Goal: Task Accomplishment & Management: Manage account settings

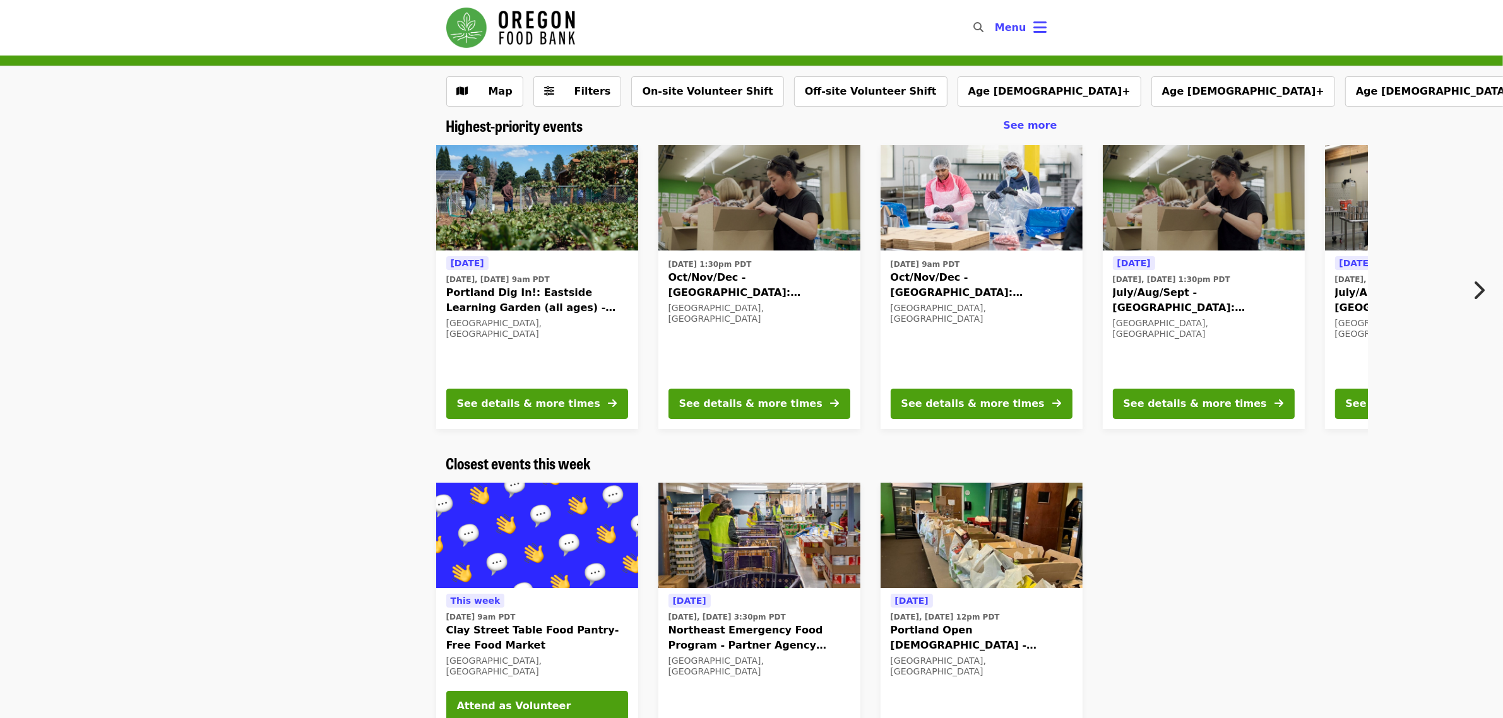
click at [771, 223] on img at bounding box center [759, 198] width 202 height 106
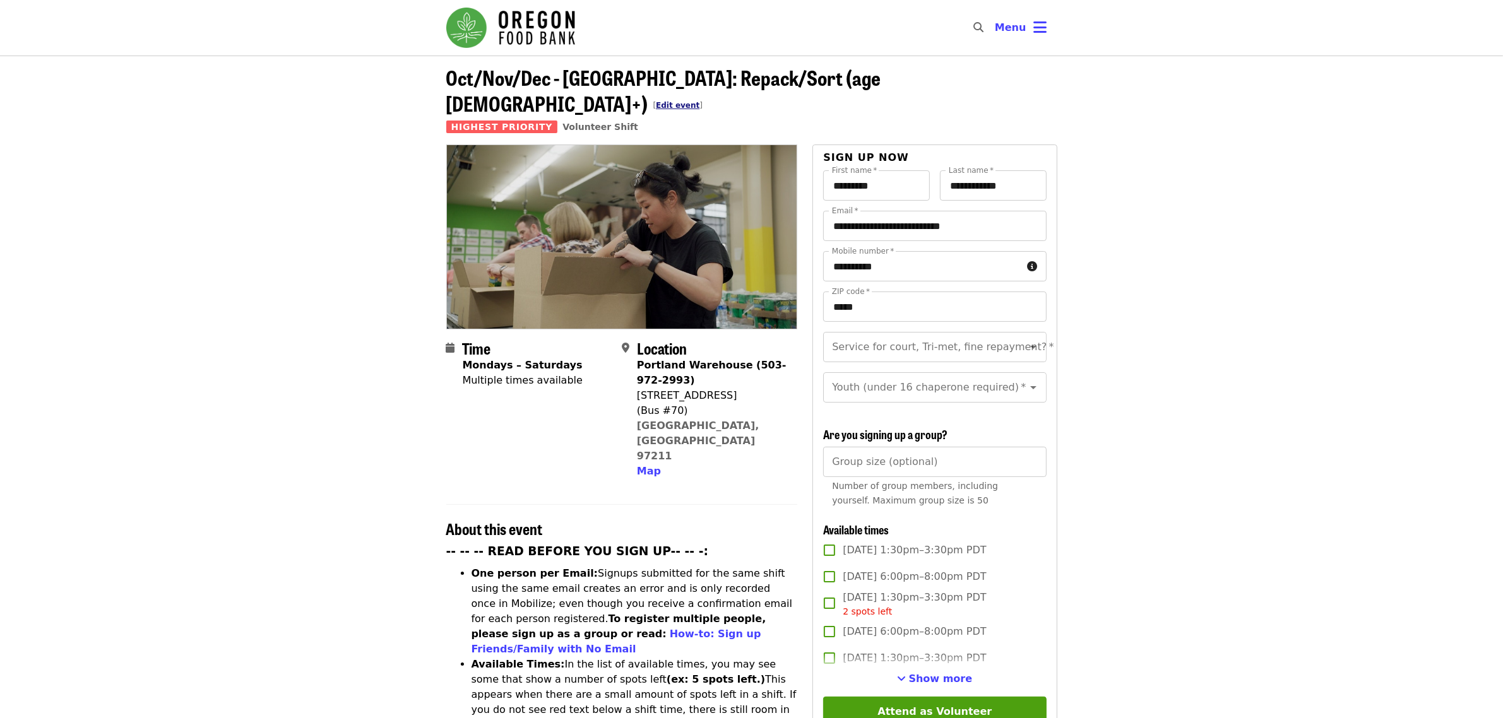
click at [699, 101] on link "Edit event" at bounding box center [678, 105] width 44 height 9
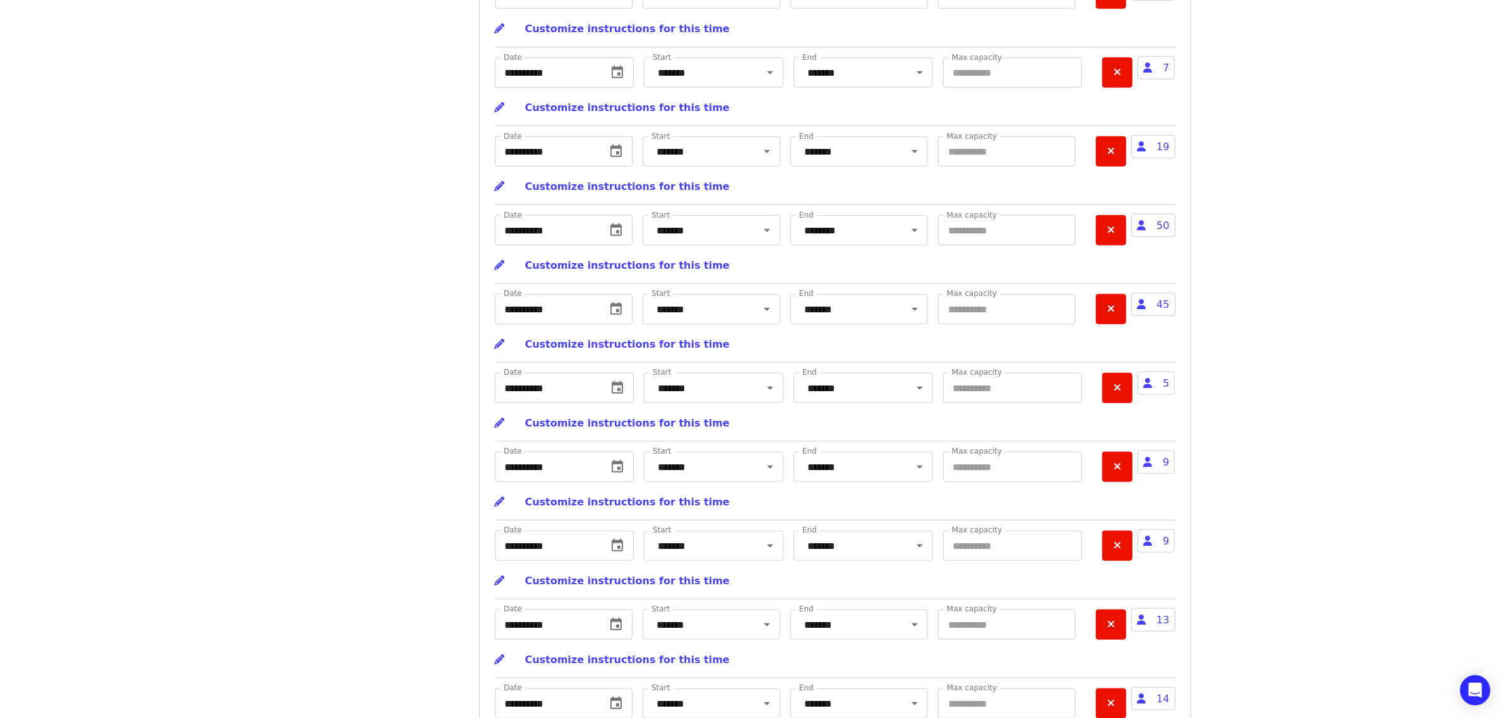
scroll to position [7338, 0]
drag, startPoint x: 995, startPoint y: 638, endPoint x: 749, endPoint y: 619, distance: 246.9
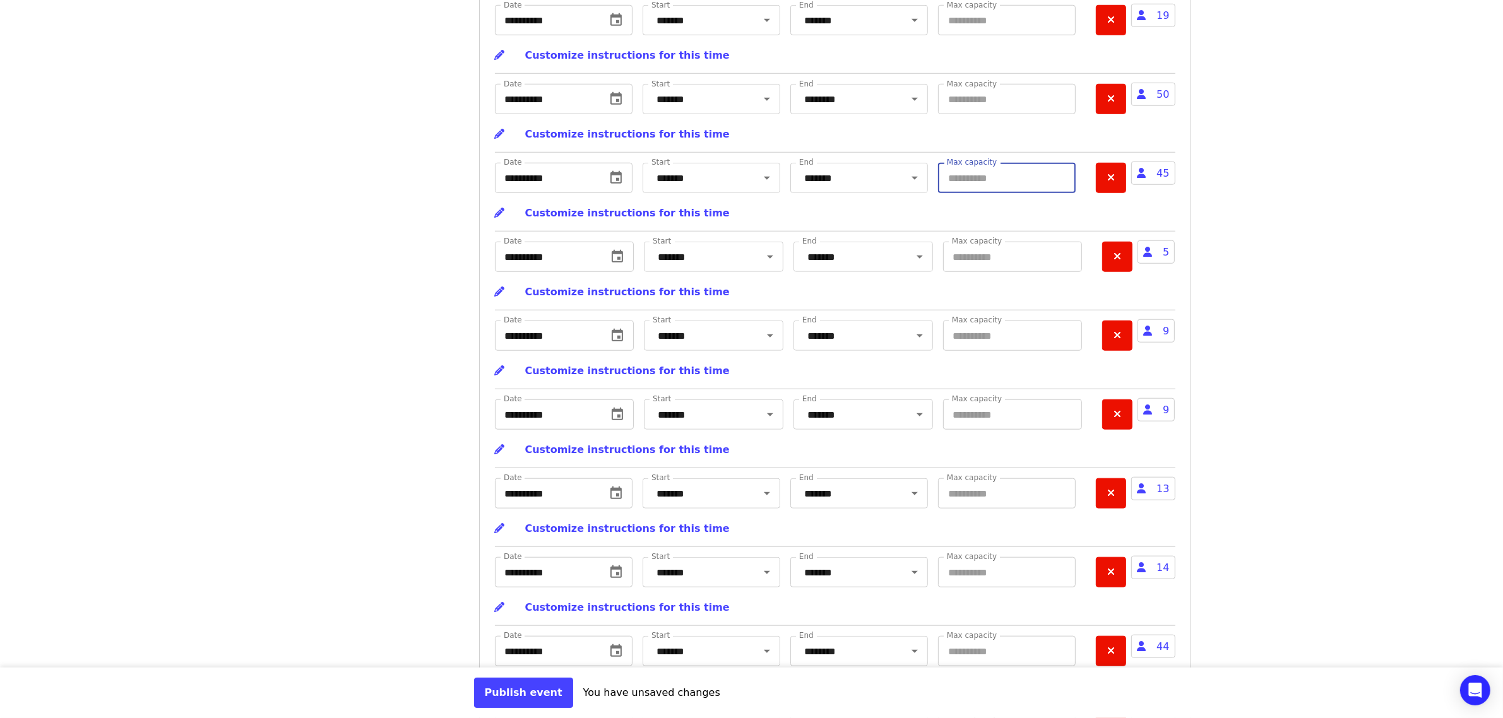
scroll to position [7417, 0]
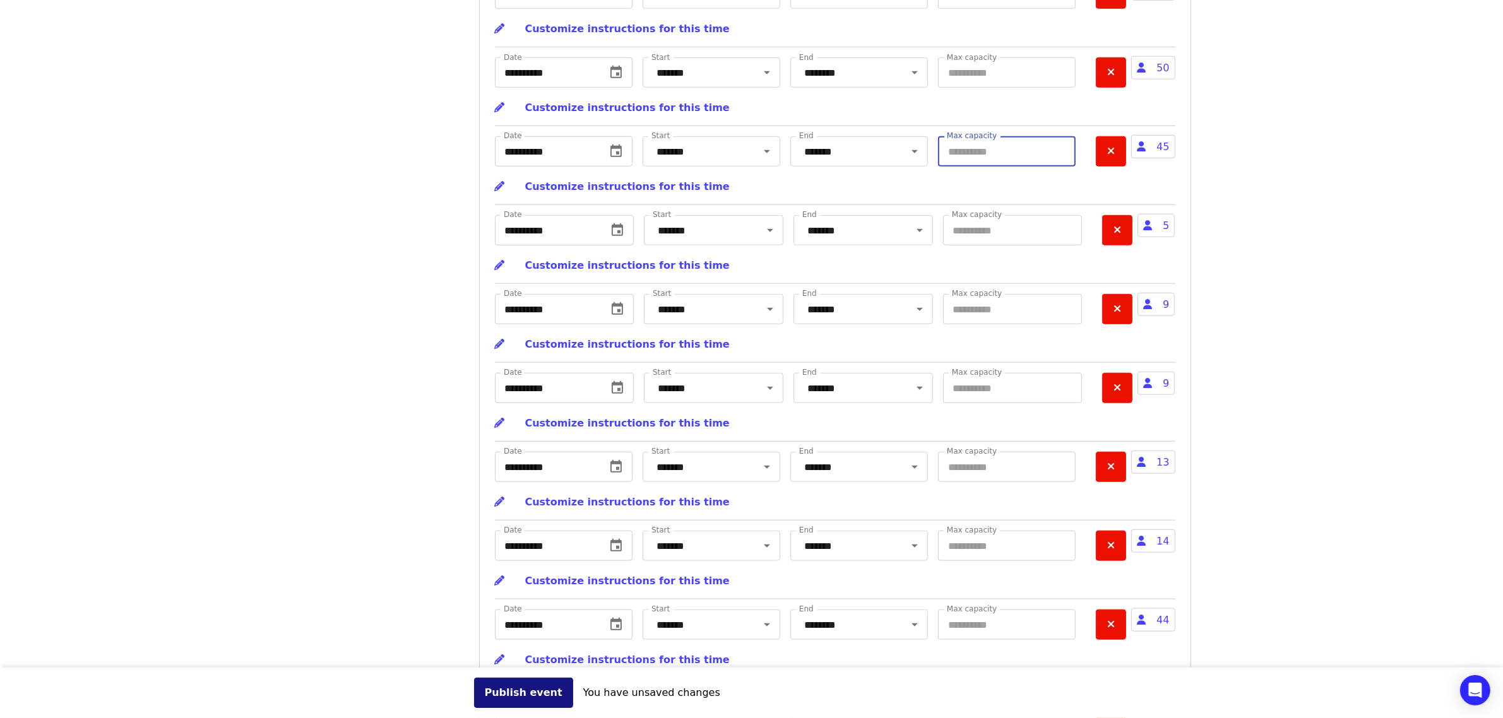
type input "**"
click at [518, 693] on button "Publish event" at bounding box center [523, 693] width 99 height 30
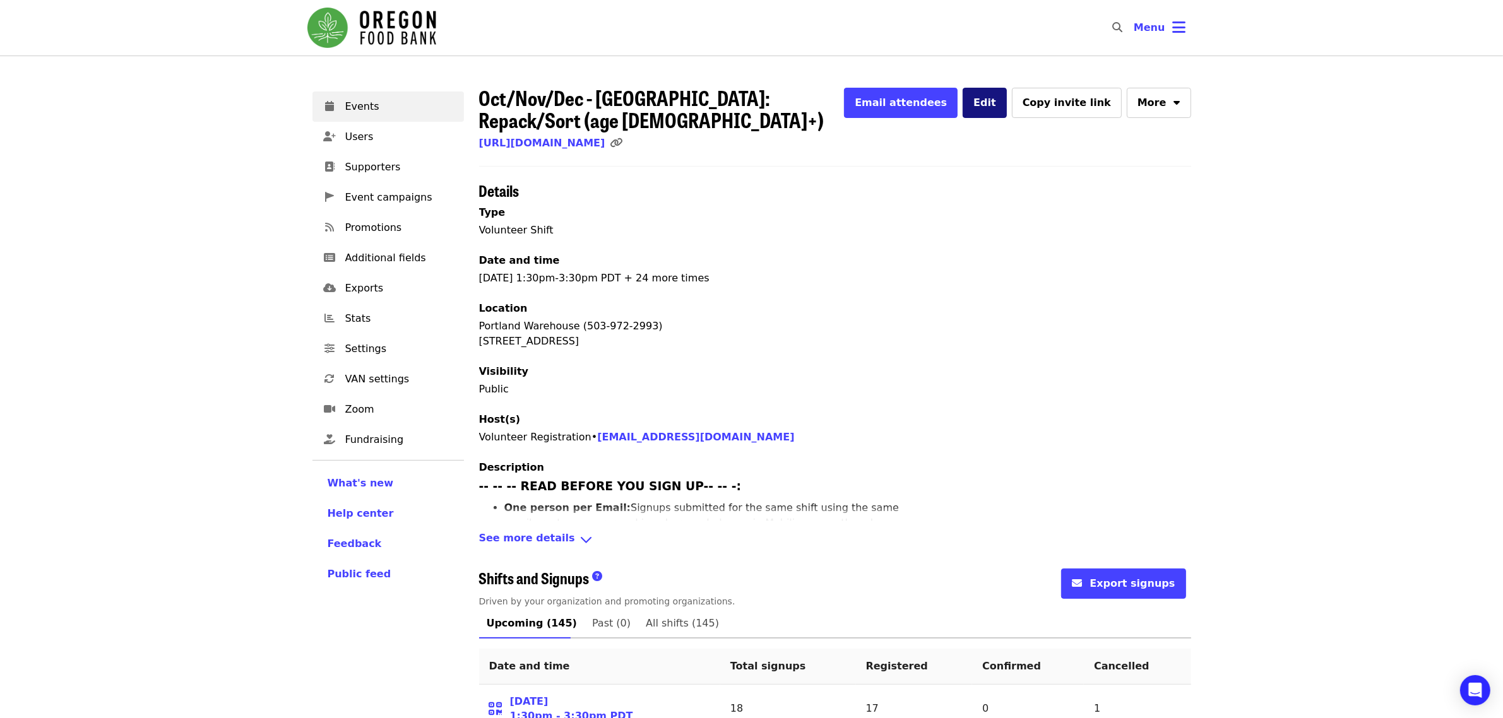
click at [1007, 109] on button "Edit" at bounding box center [985, 103] width 44 height 30
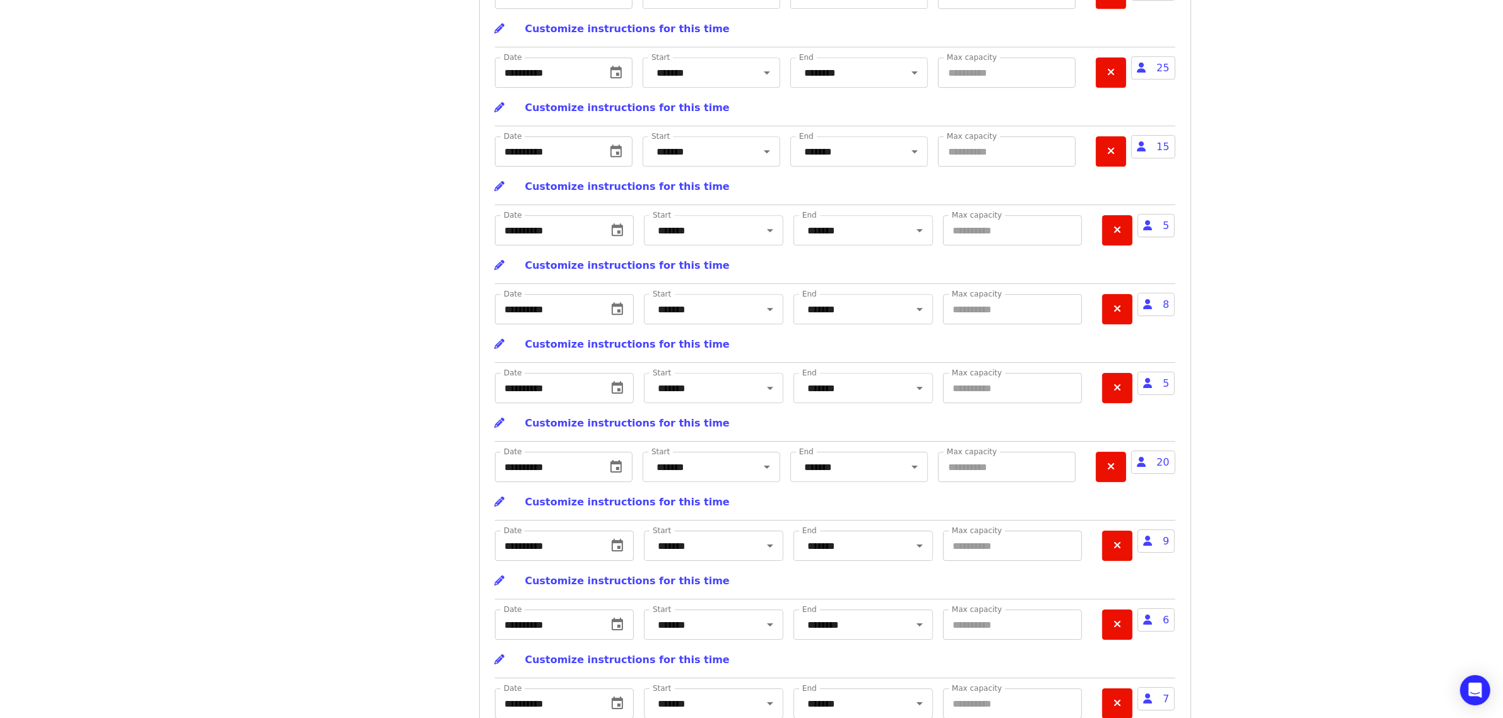
scroll to position [10968, 0]
drag, startPoint x: 1001, startPoint y: 564, endPoint x: 786, endPoint y: 553, distance: 214.9
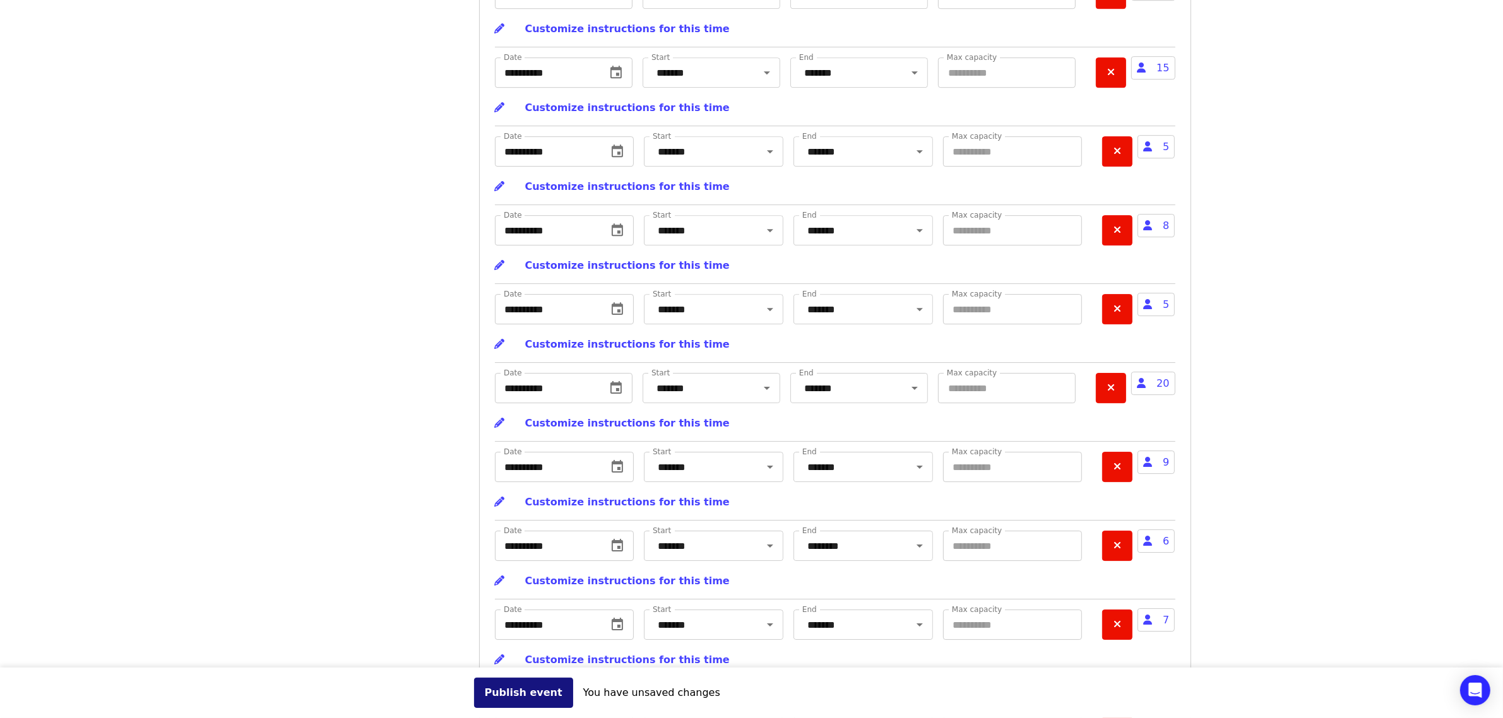
type input "**"
click at [499, 701] on button "Publish event" at bounding box center [523, 693] width 99 height 30
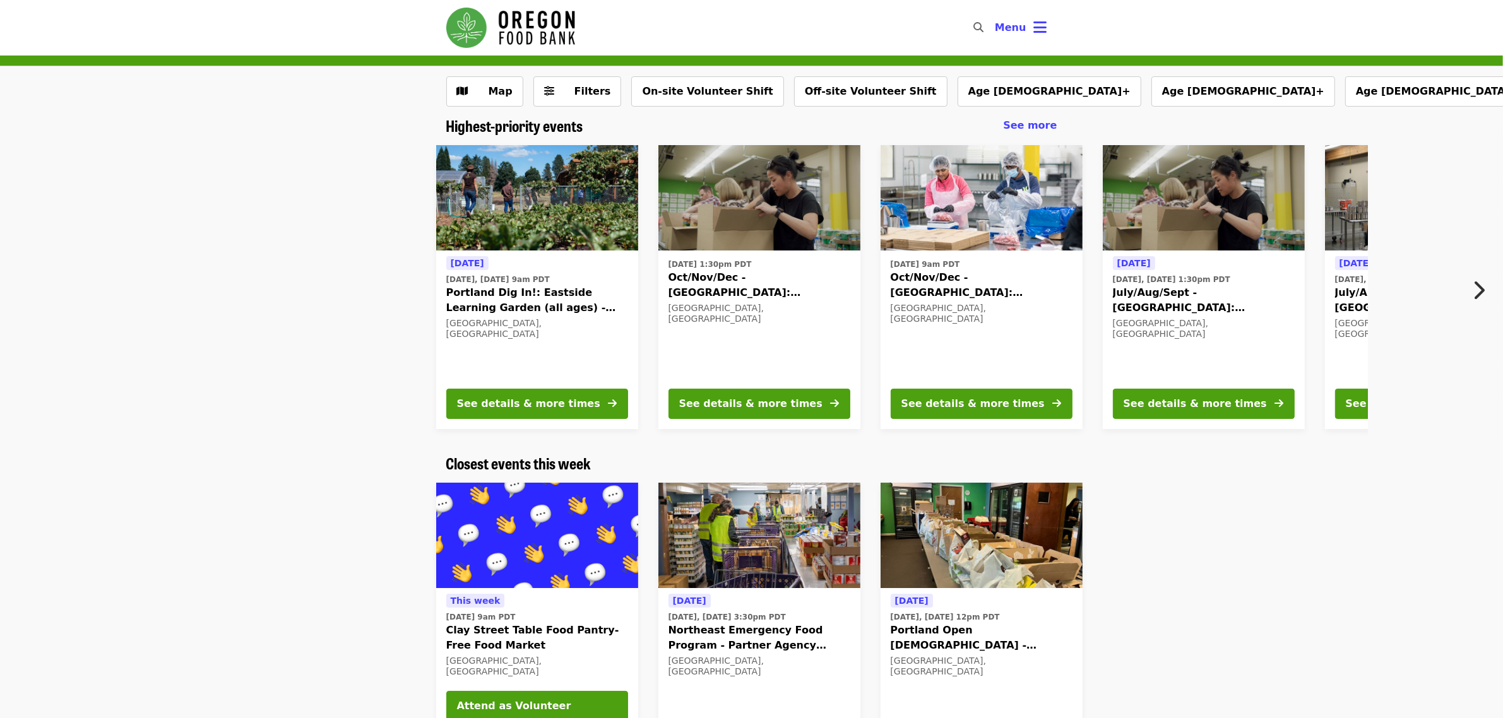
drag, startPoint x: 1006, startPoint y: 212, endPoint x: 840, endPoint y: 39, distance: 239.7
click at [1006, 212] on img at bounding box center [982, 198] width 202 height 106
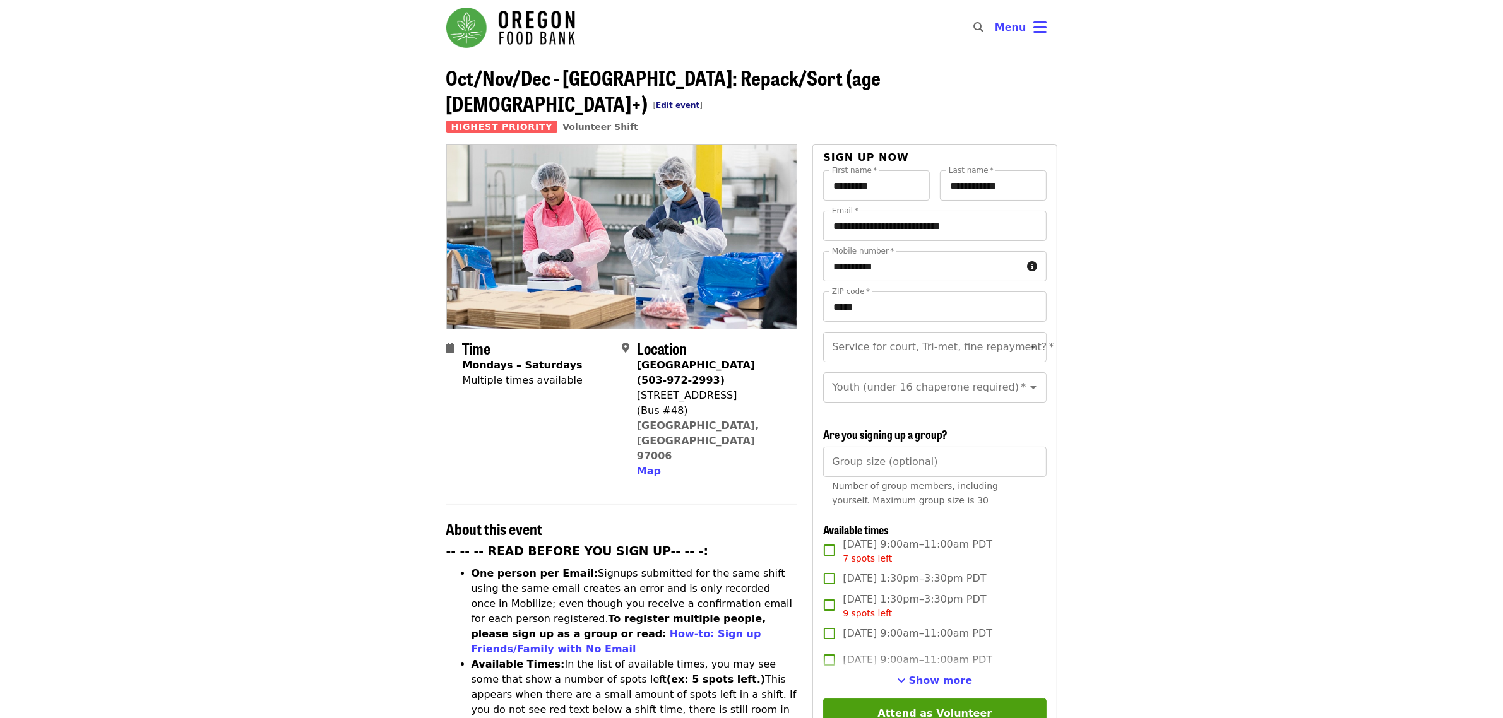
click at [699, 101] on link "Edit event" at bounding box center [678, 105] width 44 height 9
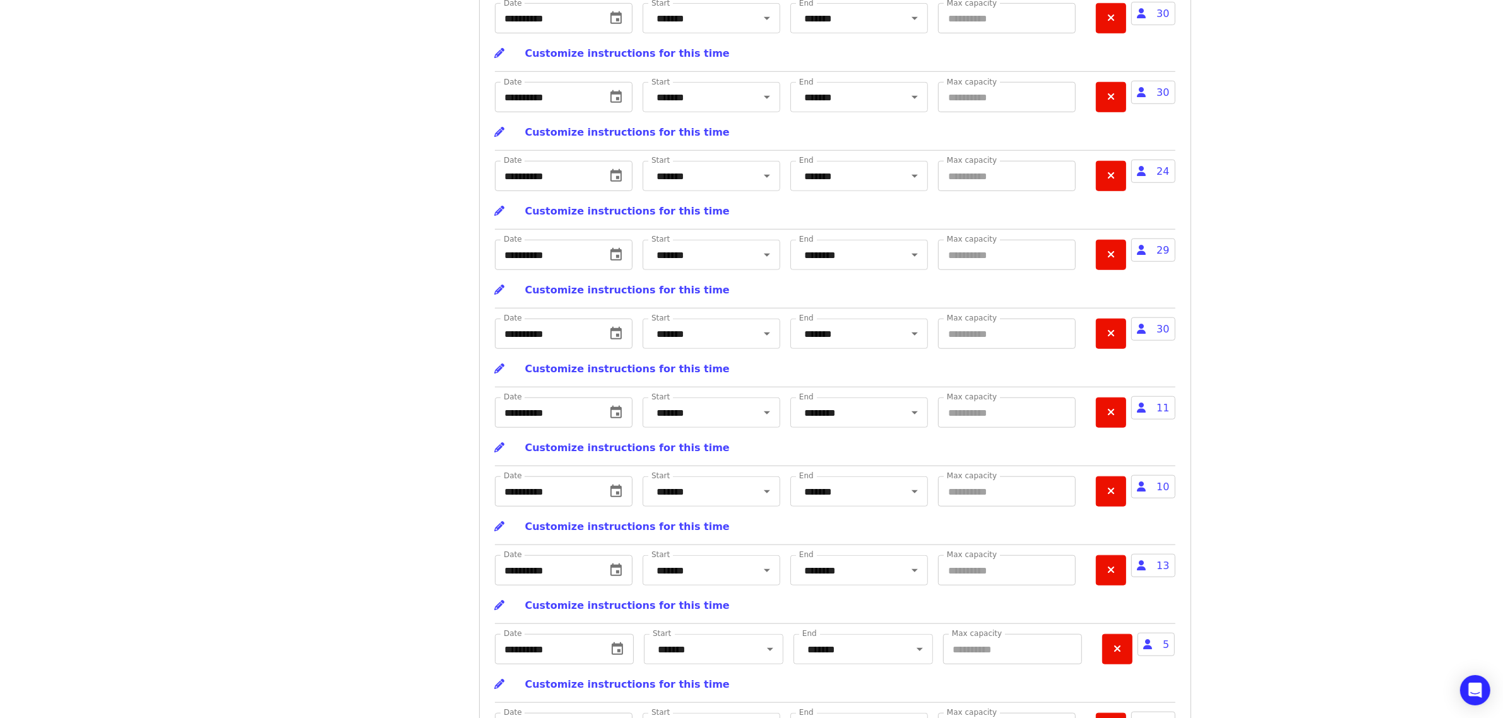
scroll to position [7417, 0]
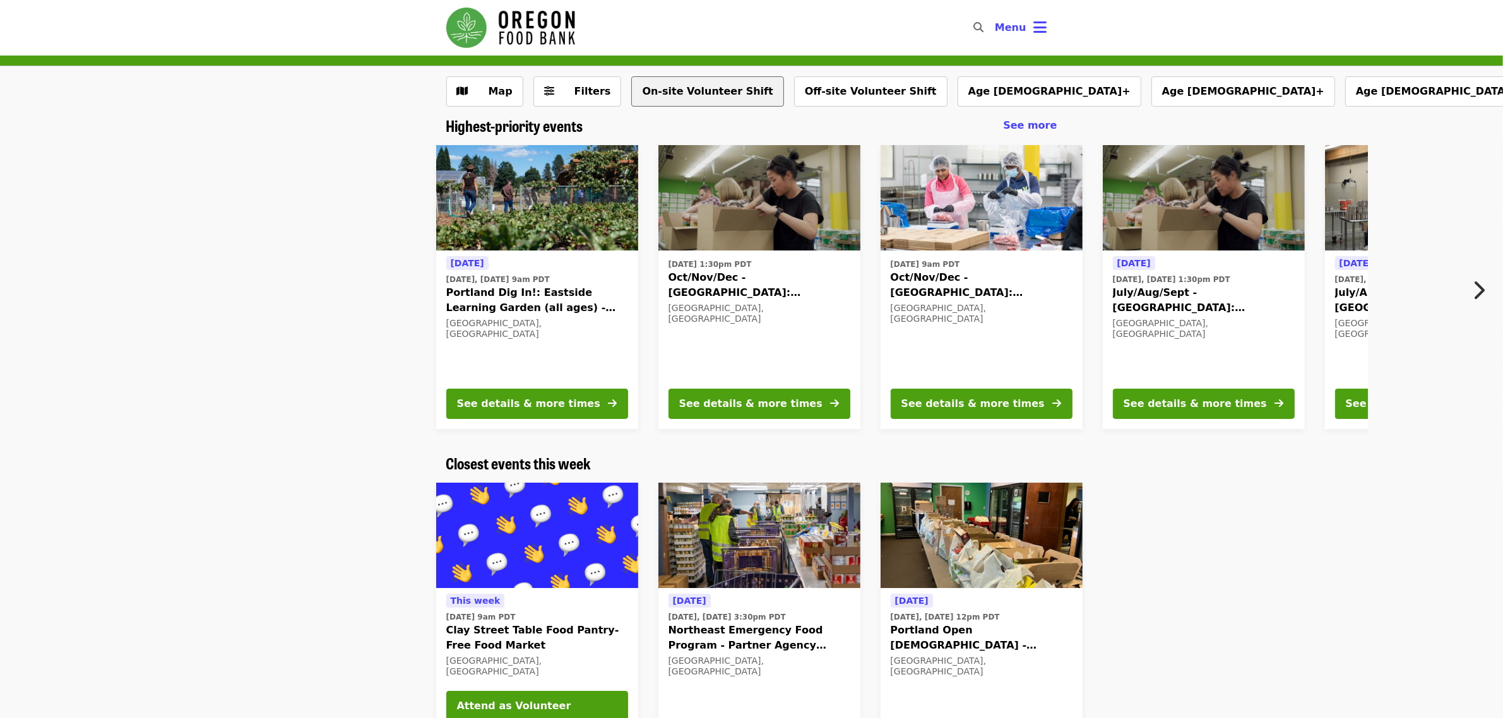
click at [677, 92] on button "On-site Volunteer Shift" at bounding box center [707, 91] width 152 height 30
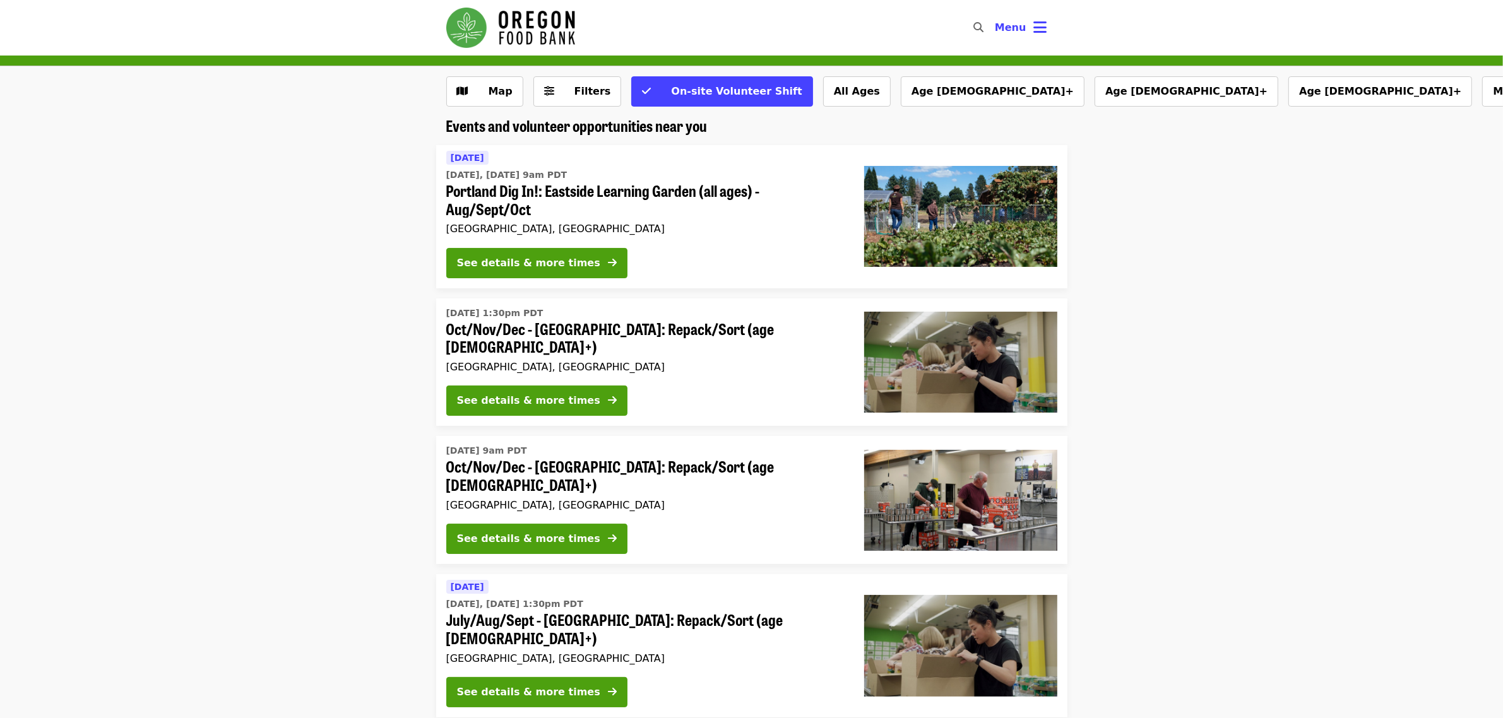
click at [526, 331] on span "Oct/Nov/Dec - [GEOGRAPHIC_DATA]: Repack/Sort (age [DEMOGRAPHIC_DATA]+)" at bounding box center [645, 338] width 398 height 37
